Goal: Information Seeking & Learning: Find specific fact

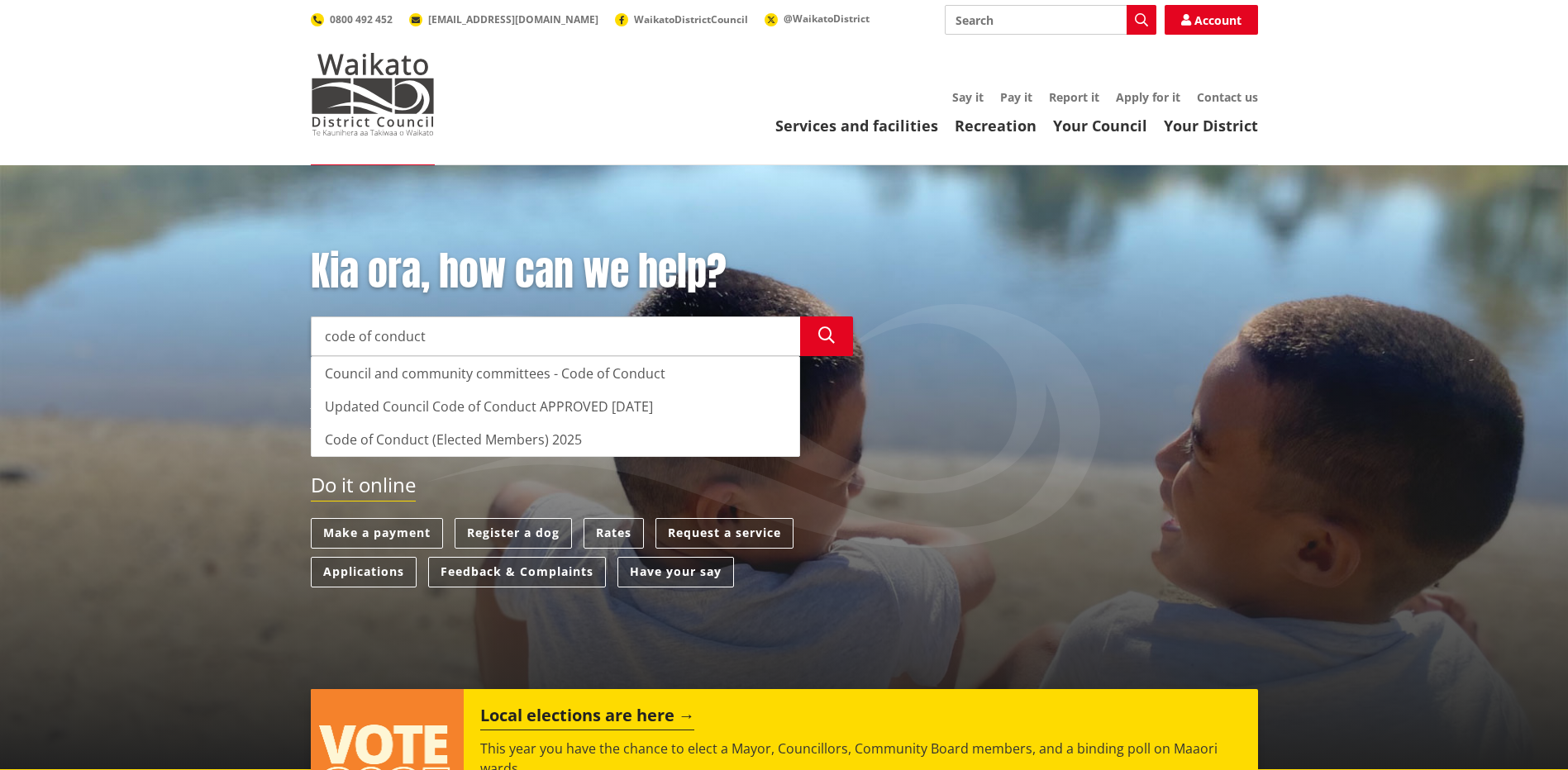
type input "code of conduct"
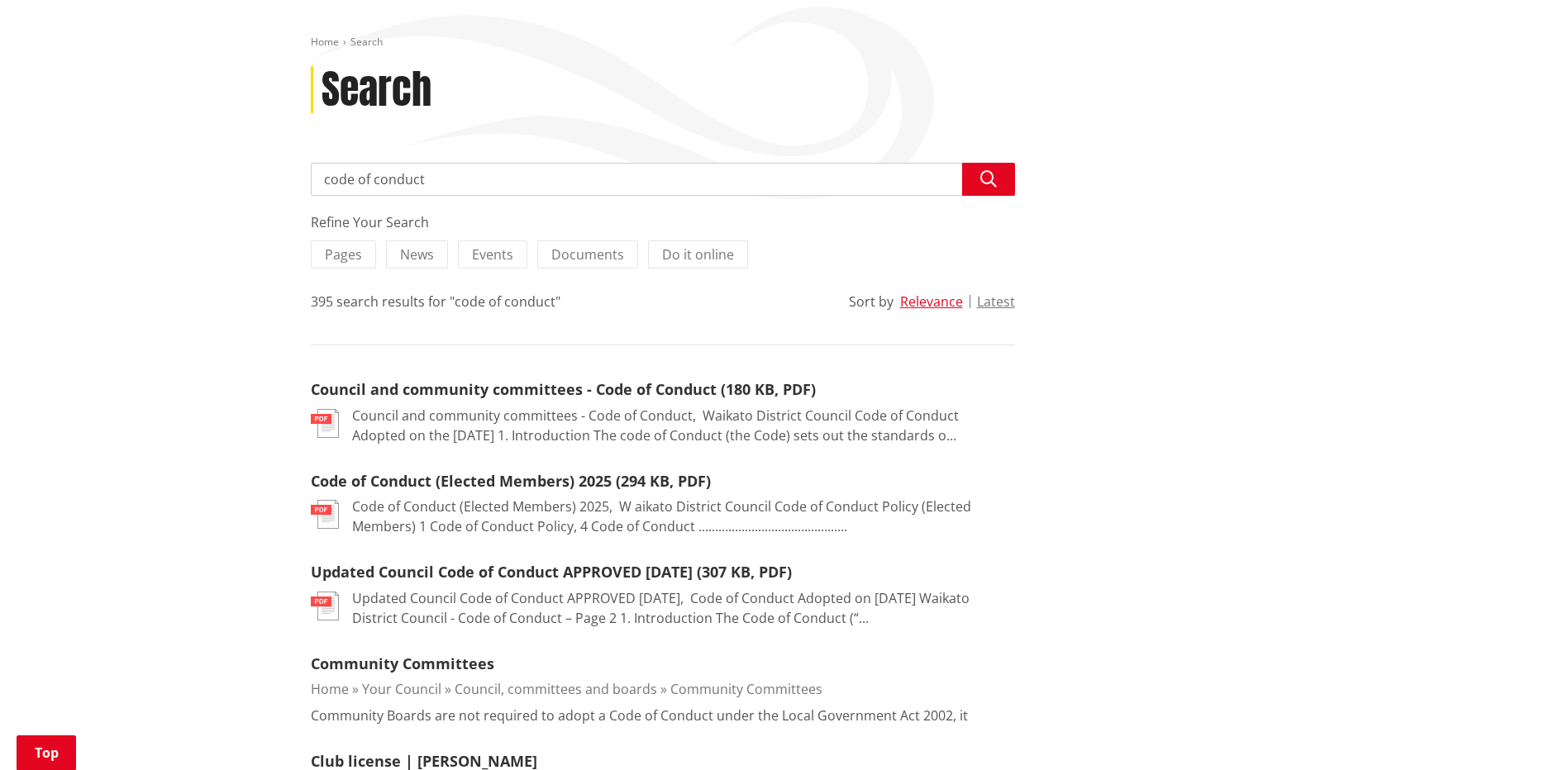
scroll to position [330, 0]
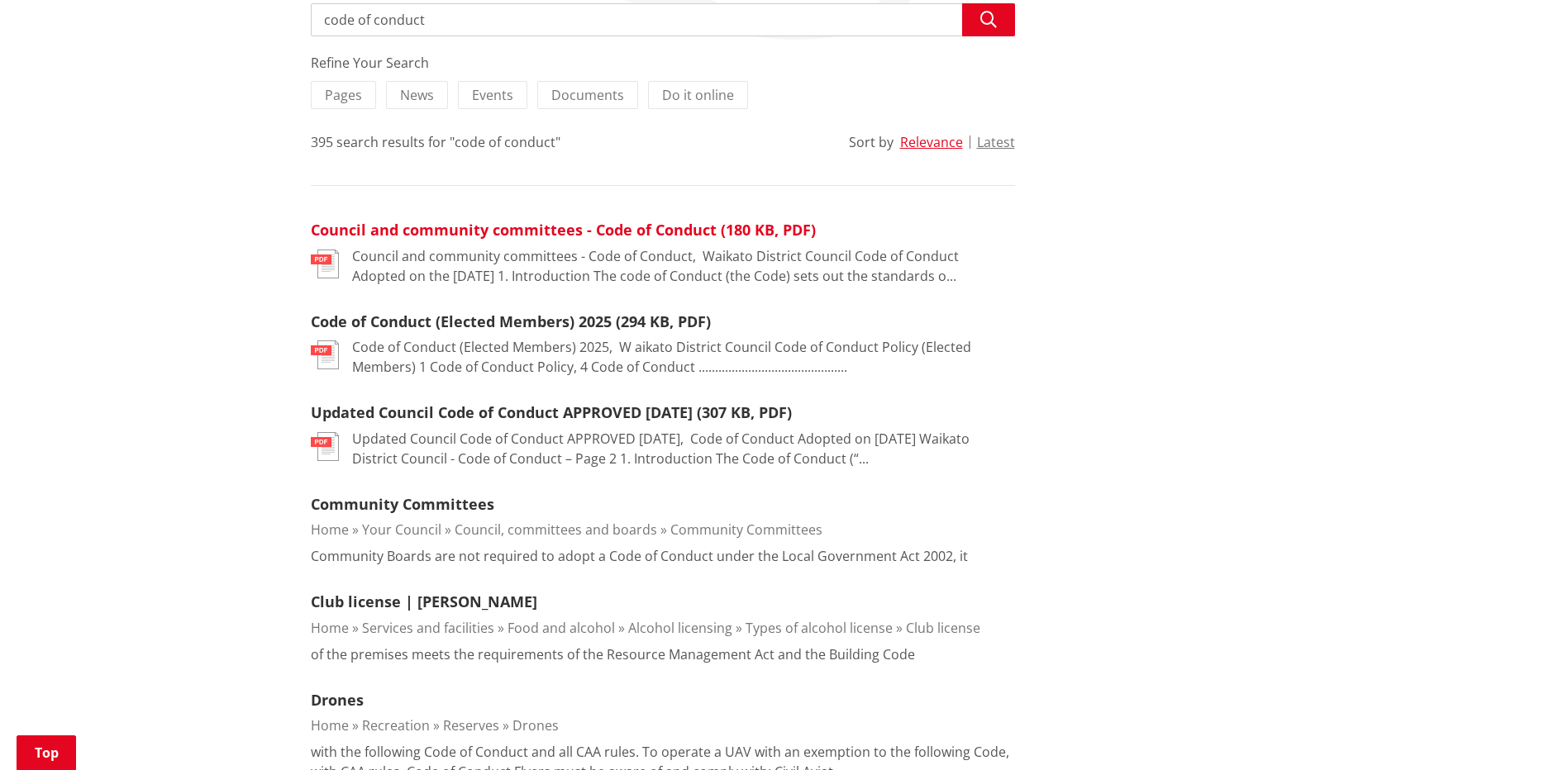
click at [453, 231] on link "Council and community committees - Code of Conduct (180 KB, PDF)" at bounding box center [563, 230] width 505 height 20
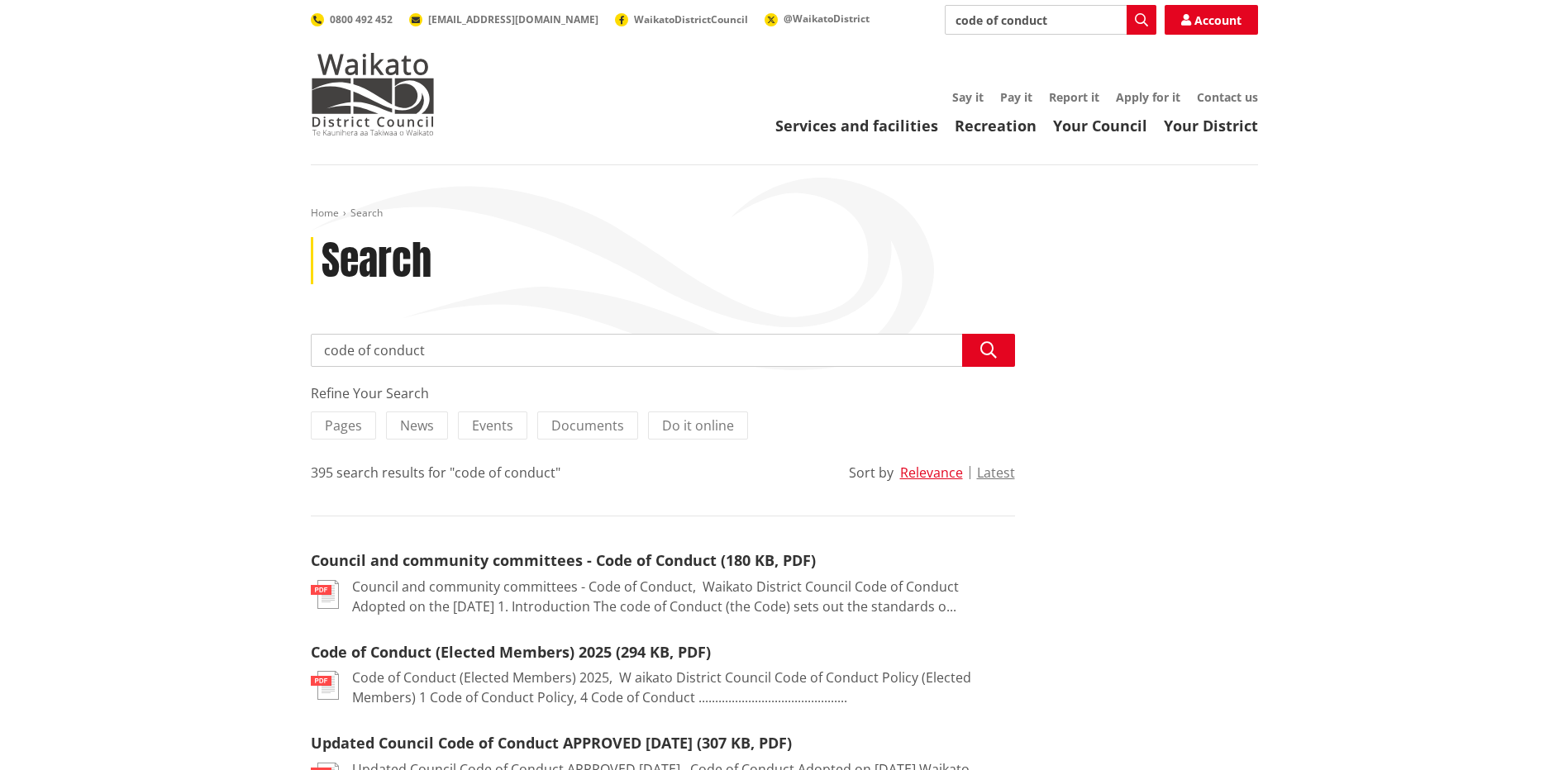
scroll to position [330, 0]
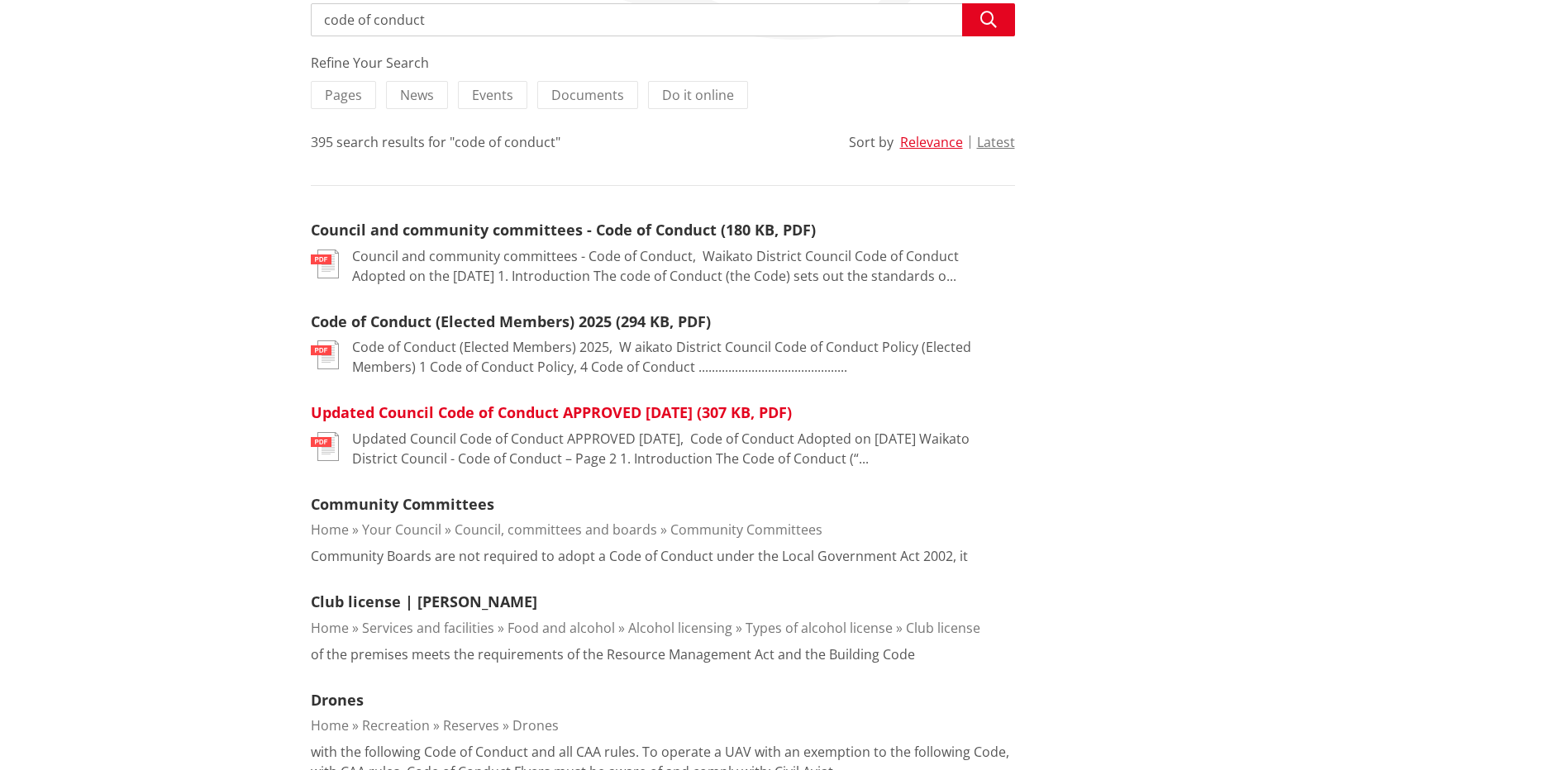
click at [496, 419] on link "Updated Council Code of Conduct APPROVED [DATE] (307 KB, PDF)" at bounding box center [551, 412] width 481 height 20
